Goal: Communication & Community: Answer question/provide support

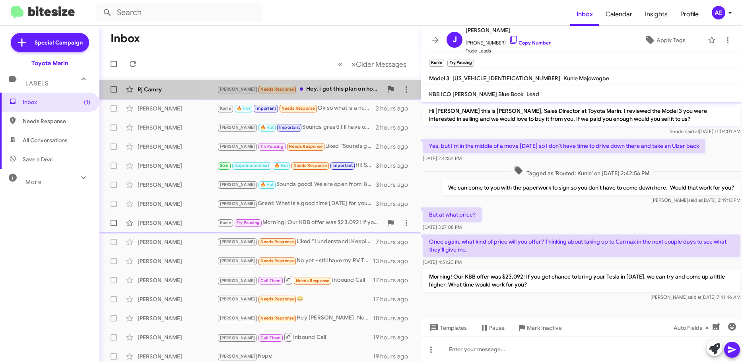
click at [336, 90] on div "[PERSON_NAME] Needs Response Hey. i got this plan on hold as of now. I will rec…" at bounding box center [299, 89] width 165 height 9
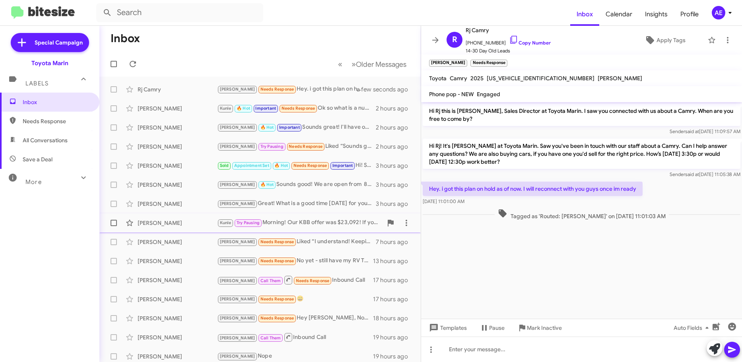
click at [626, 182] on p "Hey. i got this plan on hold as of now. I will reconnect with you guys once im …" at bounding box center [533, 189] width 220 height 14
click at [618, 291] on cdk-virtual-scroll-viewport "Hi Rj this is [PERSON_NAME], Sales Director at Toyota Marin. I saw you connecte…" at bounding box center [581, 210] width 321 height 217
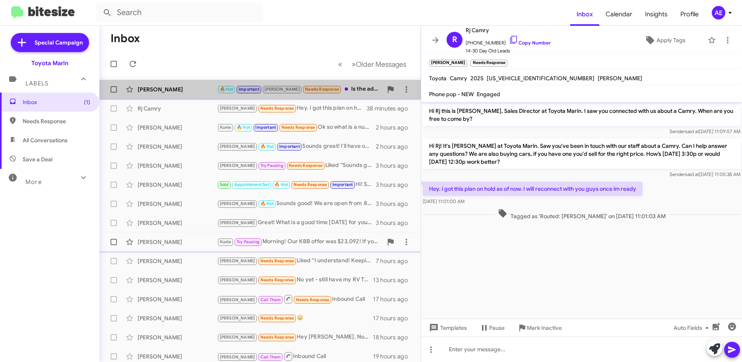
click at [305, 87] on span "Needs Response" at bounding box center [322, 89] width 34 height 5
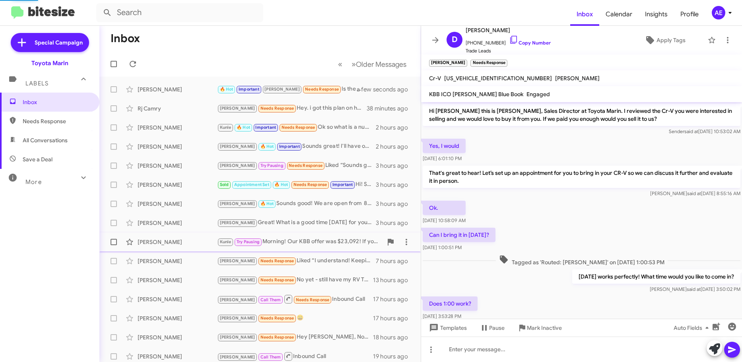
scroll to position [123, 0]
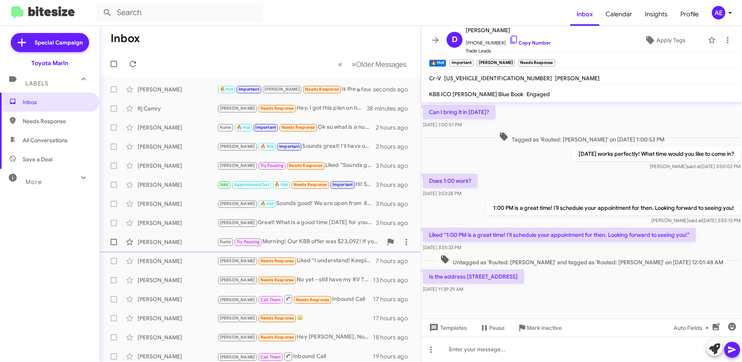
drag, startPoint x: 518, startPoint y: 281, endPoint x: 506, endPoint y: 203, distance: 79.3
click at [506, 203] on div "Hi [PERSON_NAME] this is [PERSON_NAME], Sales Director at Toyota Marin. I revie…" at bounding box center [581, 137] width 321 height 316
click at [576, 294] on div "Is the address [STREET_ADDRESS][DATE] 11:39:29 AM" at bounding box center [581, 281] width 321 height 27
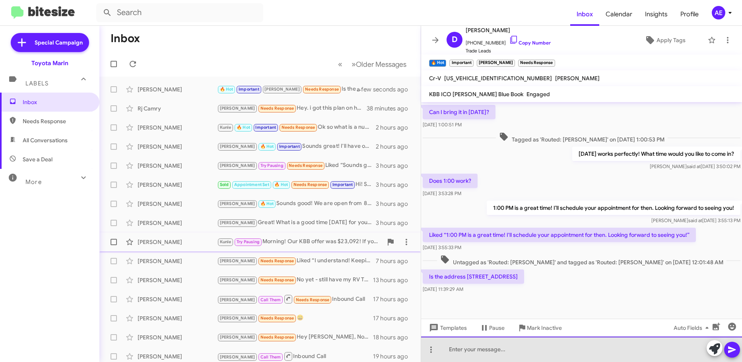
click at [569, 352] on div at bounding box center [581, 349] width 321 height 25
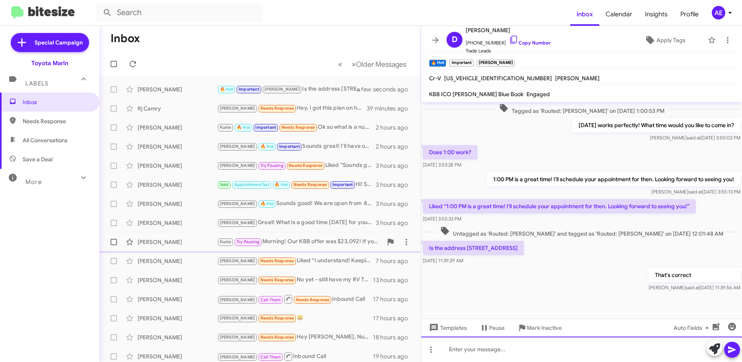
scroll to position [152, 0]
